Goal: Task Accomplishment & Management: Use online tool/utility

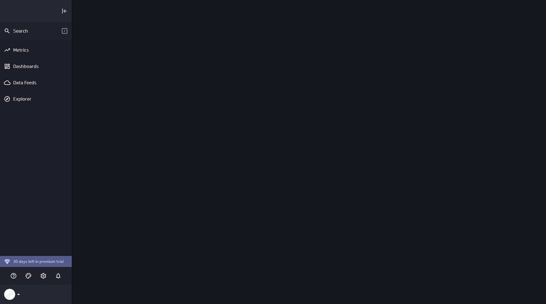
scroll to position [312, 483]
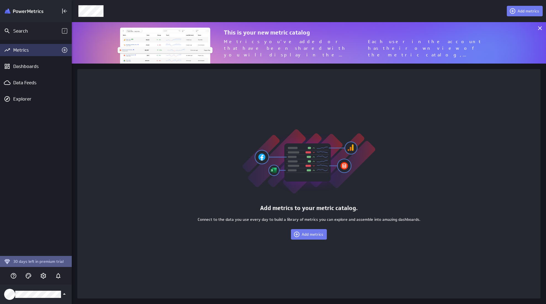
scroll to position [312, 483]
click at [64, 52] on icon "Add metrics" at bounding box center [64, 50] width 7 height 7
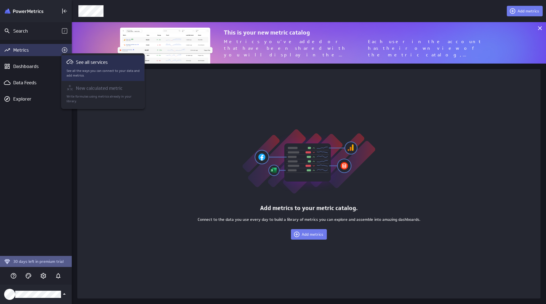
click at [96, 68] on div "See all services See all the ways you can connect to your data and add metrics." at bounding box center [103, 68] width 73 height 19
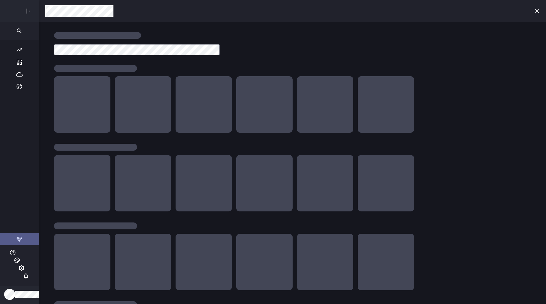
scroll to position [312, 535]
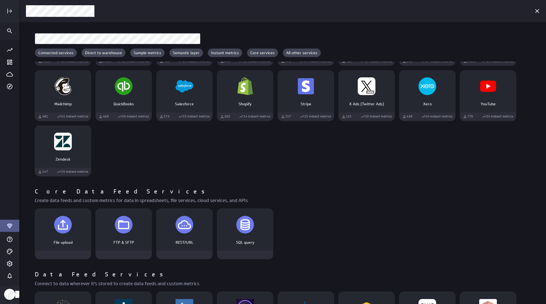
scroll to position [379, 0]
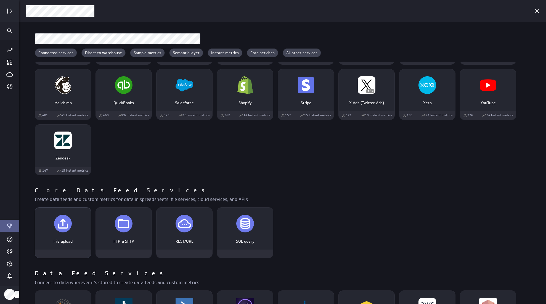
click at [60, 242] on p "File upload" at bounding box center [63, 241] width 44 height 6
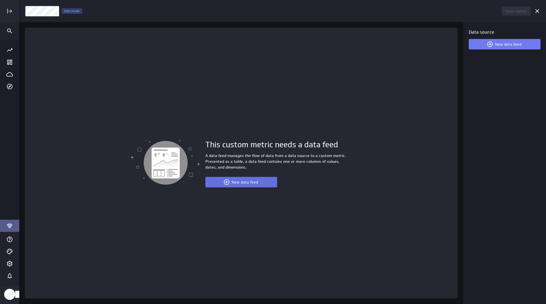
click at [238, 185] on button "New data feed" at bounding box center [241, 182] width 72 height 10
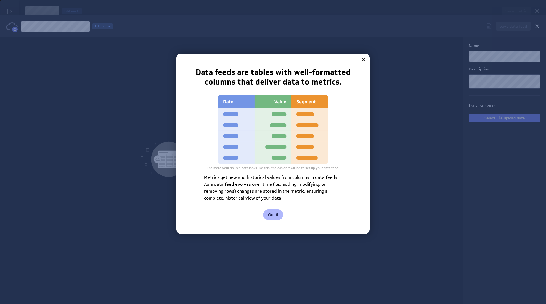
click at [234, 182] on div "Metrics get new and historical values from columns in data feeds. As a data fee…" at bounding box center [273, 188] width 138 height 28
click at [366, 57] on icon at bounding box center [363, 59] width 7 height 7
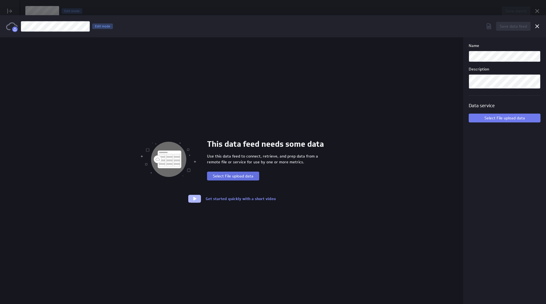
click at [242, 179] on button "Select File upload data" at bounding box center [233, 175] width 52 height 9
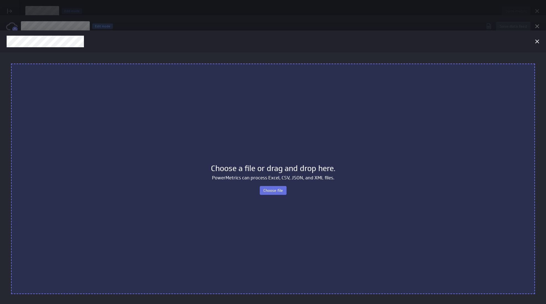
click at [282, 187] on button "Choose file" at bounding box center [273, 190] width 27 height 9
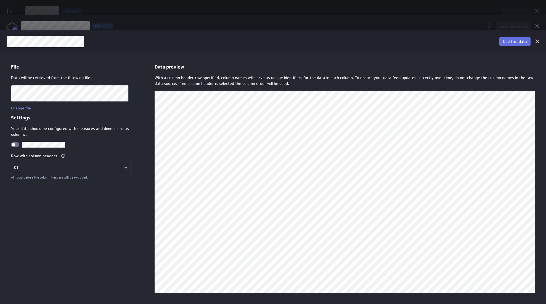
click at [515, 40] on span "Use this data" at bounding box center [515, 41] width 24 height 5
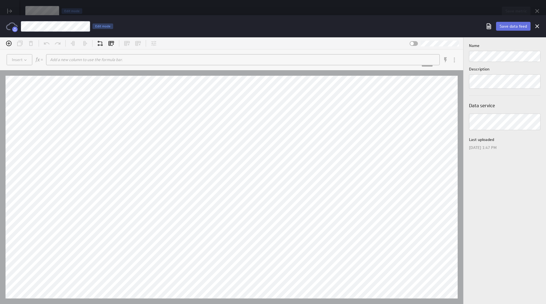
click at [513, 27] on span "Save data feed" at bounding box center [513, 26] width 27 height 5
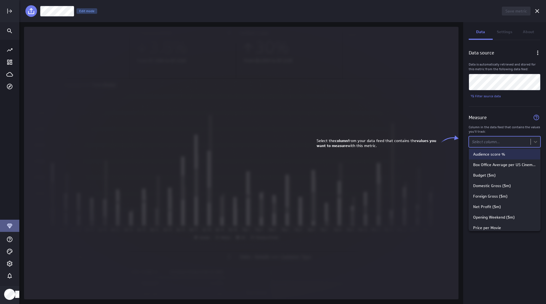
click at [489, 144] on body "Save metric Untitled Edit mode Data Settings About Data source Data is automati…" at bounding box center [273, 152] width 546 height 304
click at [491, 155] on div "Audience score %" at bounding box center [489, 154] width 32 height 5
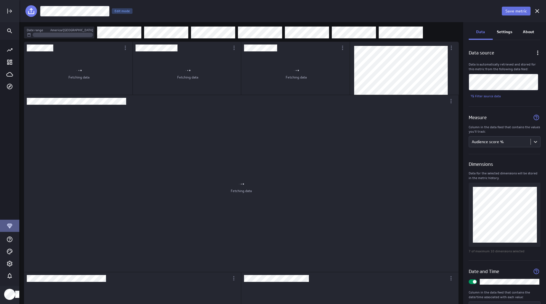
scroll to position [290, 453]
click at [515, 12] on span "Save metric" at bounding box center [517, 11] width 22 height 5
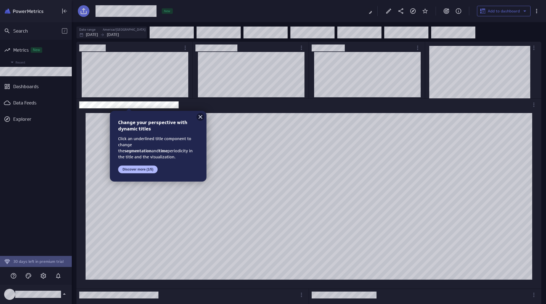
click at [198, 118] on icon at bounding box center [200, 116] width 7 height 7
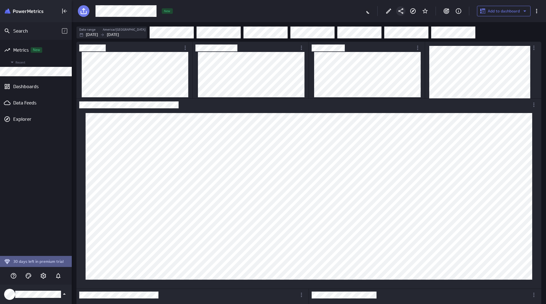
click at [404, 12] on icon "Share" at bounding box center [401, 11] width 7 height 7
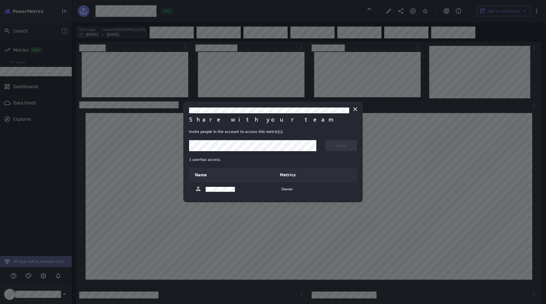
click at [307, 147] on body "Search / Metrics New Recent Dashboards Data Feeds Explorer 30 days left in prem…" at bounding box center [273, 152] width 546 height 304
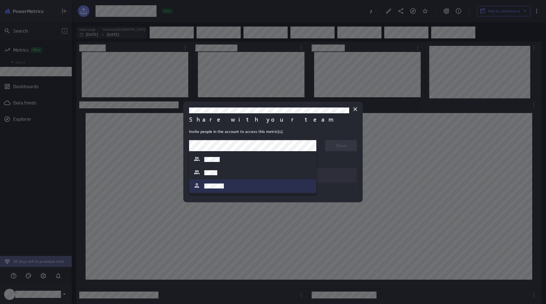
click at [234, 190] on div at bounding box center [252, 185] width 127 height 13
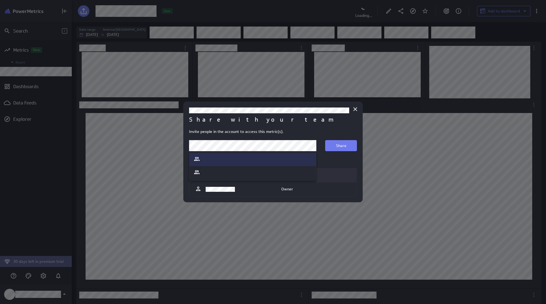
click at [309, 146] on body "Search / Metrics New Recent Dashboards Data Feeds Explorer 30 days left in prem…" at bounding box center [273, 152] width 546 height 304
click at [213, 146] on div at bounding box center [273, 152] width 546 height 304
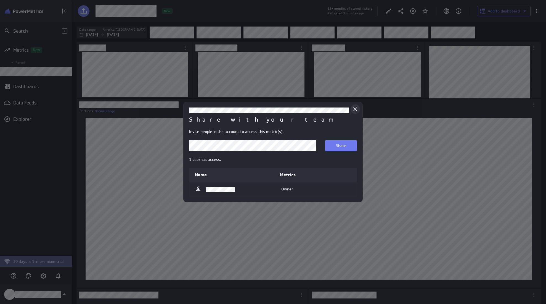
click at [352, 112] on div "Close" at bounding box center [355, 108] width 9 height 9
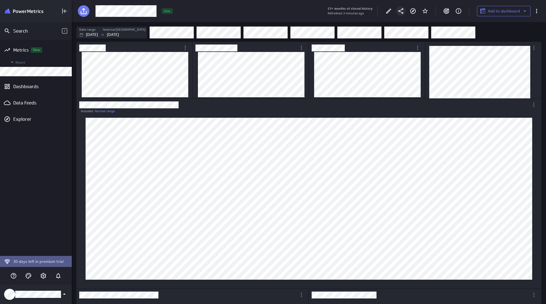
click at [401, 14] on icon "Share" at bounding box center [401, 11] width 7 height 7
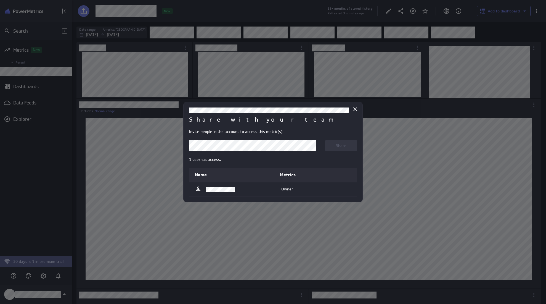
click at [303, 146] on body "Search / Metrics New Recent Dashboards Data Feeds Explorer 30 days left in prem…" at bounding box center [273, 152] width 546 height 304
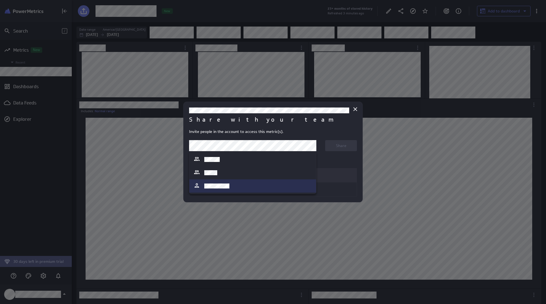
click at [241, 188] on div at bounding box center [253, 186] width 118 height 8
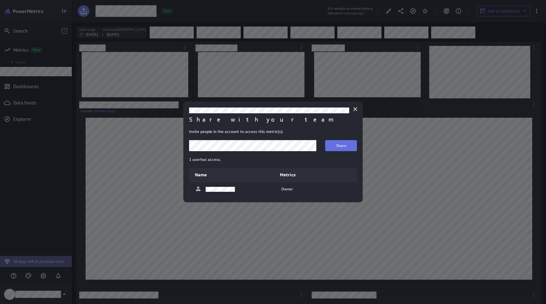
click at [339, 146] on span "Share" at bounding box center [341, 145] width 10 height 5
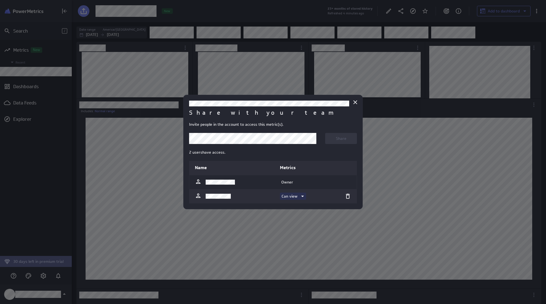
click at [292, 195] on p "Can view" at bounding box center [290, 196] width 16 height 6
click at [298, 207] on p "Can edit" at bounding box center [292, 208] width 15 height 6
click at [417, 179] on div at bounding box center [273, 152] width 546 height 304
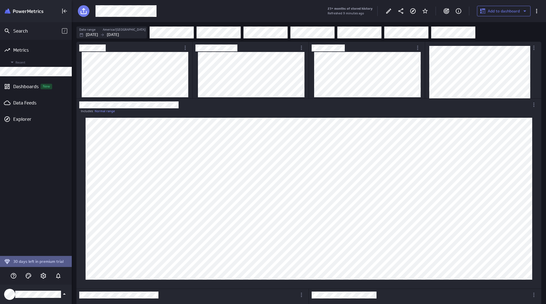
scroll to position [312, 483]
click at [22, 104] on div "Data Feeds" at bounding box center [35, 103] width 45 height 6
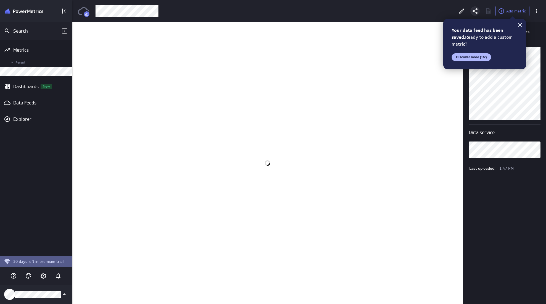
click at [476, 13] on icon "Share" at bounding box center [475, 11] width 7 height 7
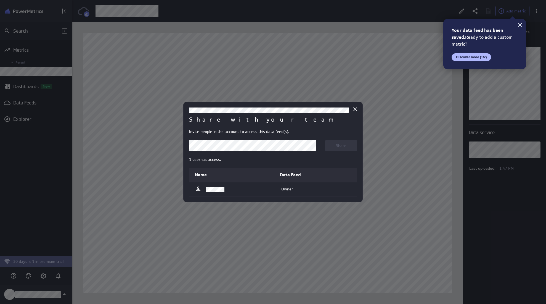
click at [519, 24] on icon at bounding box center [520, 25] width 7 height 7
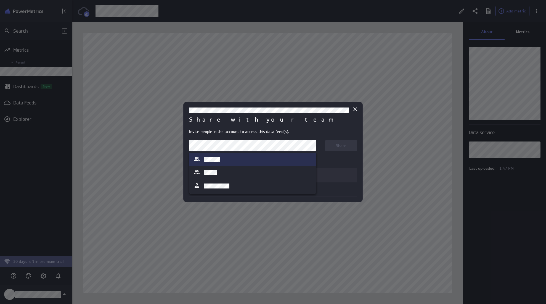
click at [284, 147] on body "Search / Metrics Recent Dashboards New Data Feeds Explorer 30 days left in prem…" at bounding box center [273, 152] width 546 height 304
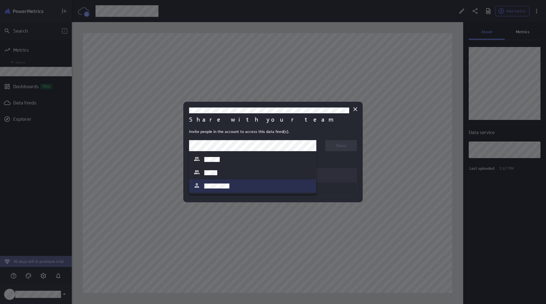
click at [227, 181] on div at bounding box center [252, 185] width 127 height 13
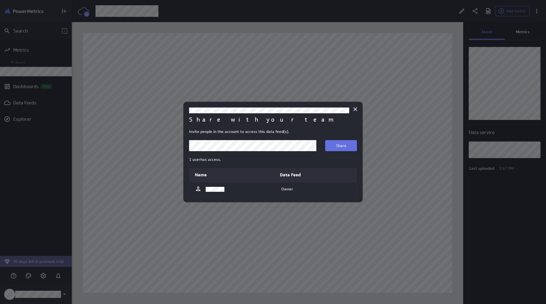
click at [341, 147] on span "Share" at bounding box center [341, 145] width 10 height 5
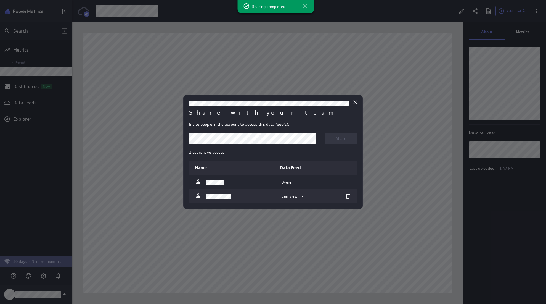
click at [304, 6] on icon at bounding box center [305, 6] width 7 height 7
click at [356, 104] on icon "Close" at bounding box center [355, 102] width 7 height 7
